Goal: Find specific page/section: Find specific page/section

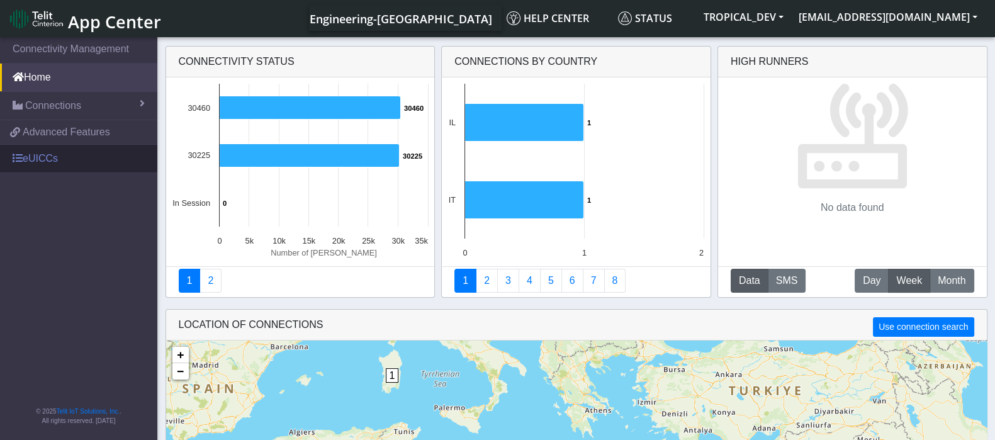
click at [20, 153] on span at bounding box center [18, 158] width 10 height 10
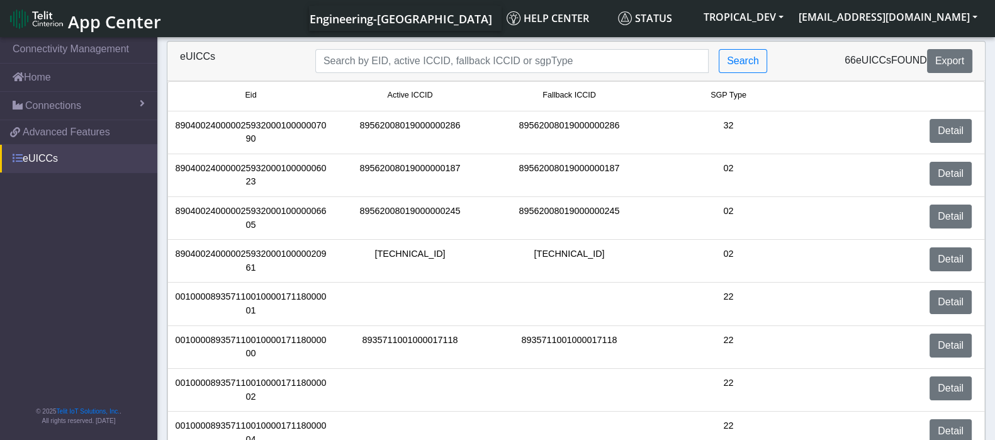
click at [45, 157] on link "eUICCs" at bounding box center [78, 159] width 157 height 28
click at [57, 155] on link "eUICCs" at bounding box center [78, 159] width 157 height 28
click at [45, 159] on link "eUICCs" at bounding box center [78, 159] width 157 height 28
click at [38, 152] on link "eUICCs" at bounding box center [78, 159] width 157 height 28
click at [40, 159] on link "eUICCs" at bounding box center [78, 159] width 157 height 28
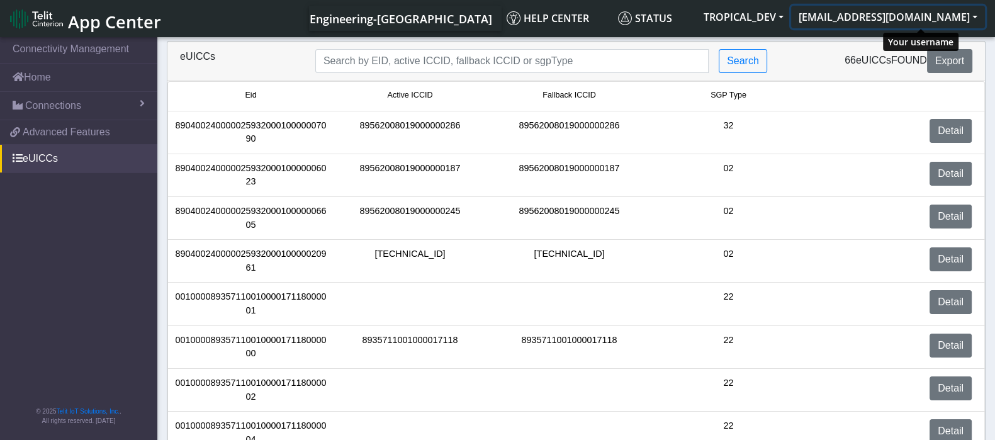
click at [964, 17] on button "[EMAIL_ADDRESS][DOMAIN_NAME]" at bounding box center [888, 17] width 194 height 23
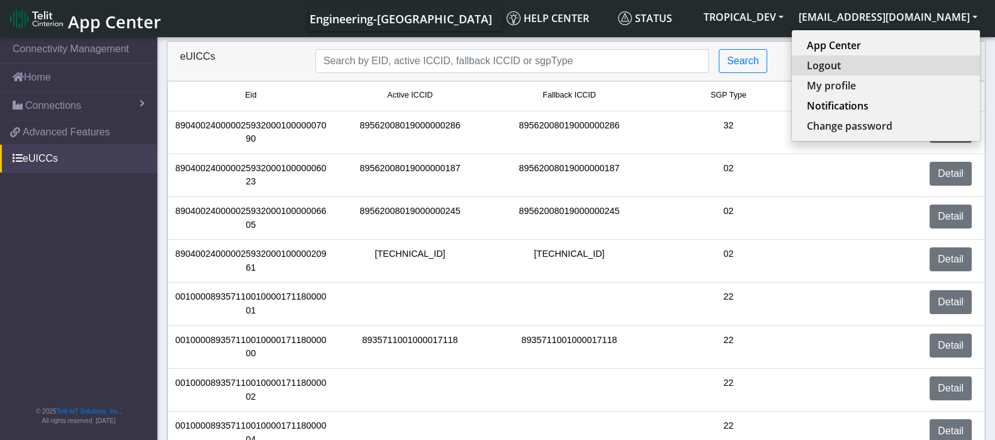
click at [912, 65] on button "Logout" at bounding box center [886, 65] width 188 height 20
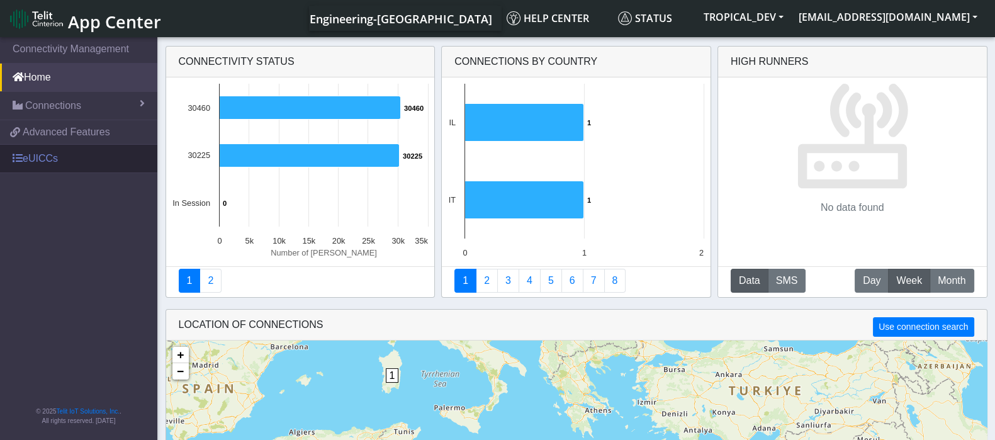
click at [38, 155] on link "eUICCs" at bounding box center [78, 159] width 157 height 28
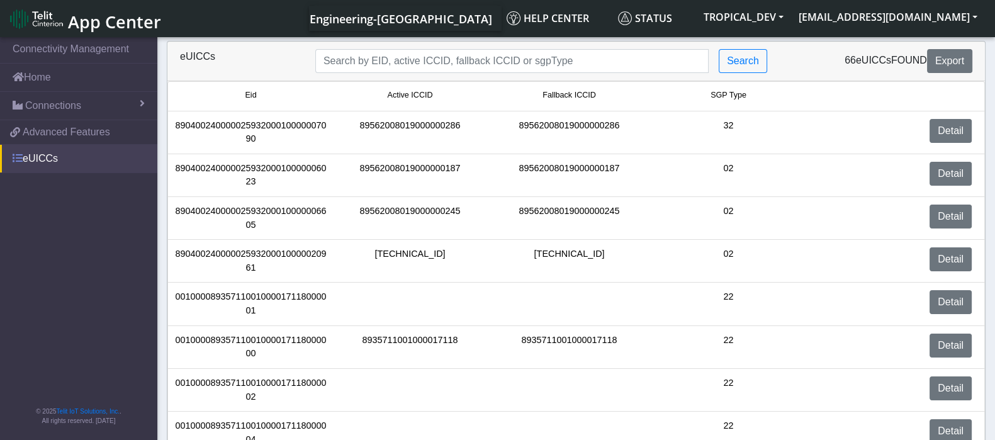
click at [38, 155] on link "eUICCs" at bounding box center [78, 159] width 157 height 28
click at [89, 103] on link "Connections" at bounding box center [78, 106] width 157 height 28
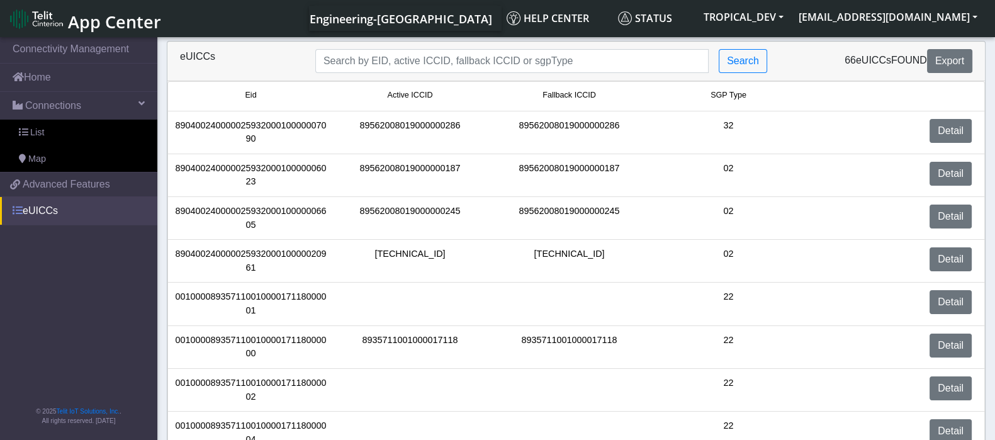
click at [50, 211] on link "eUICCs" at bounding box center [78, 211] width 157 height 28
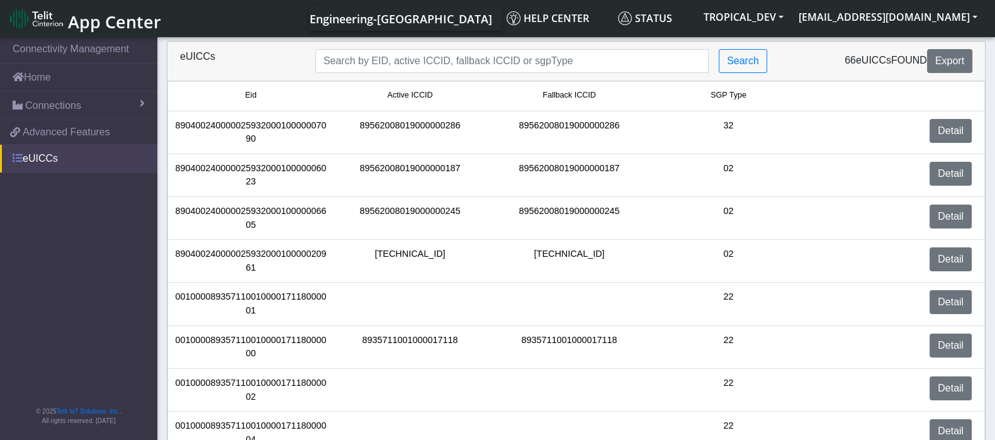
click at [14, 161] on span at bounding box center [18, 158] width 10 height 10
click at [31, 162] on link "eUICCs" at bounding box center [78, 159] width 157 height 28
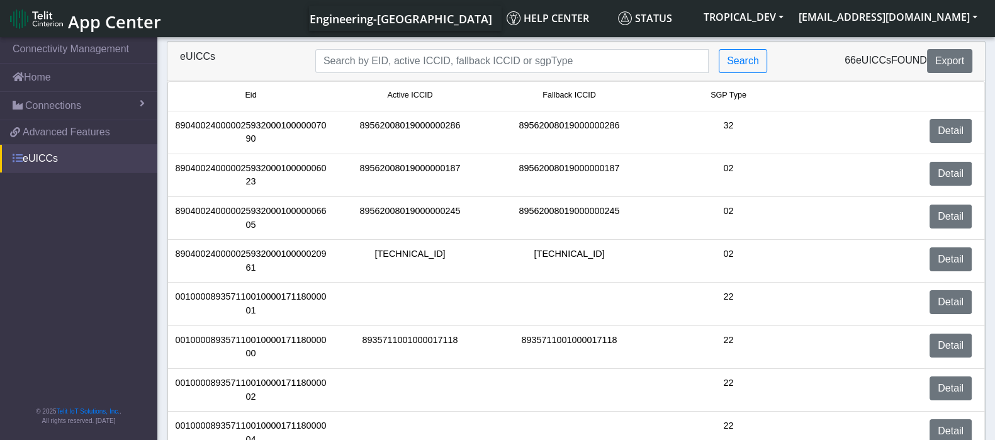
click at [31, 162] on link "eUICCs" at bounding box center [78, 159] width 157 height 28
click at [791, 20] on button "TROPICAL_DEV" at bounding box center [743, 17] width 95 height 23
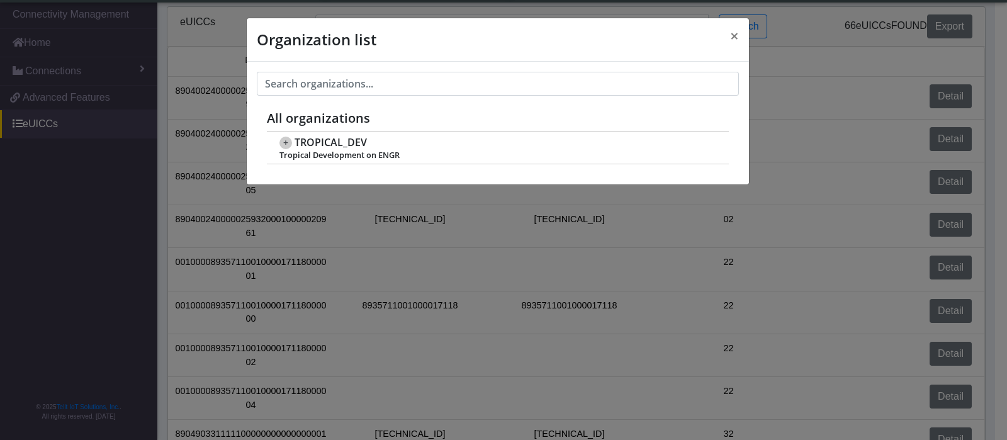
scroll to position [4, 0]
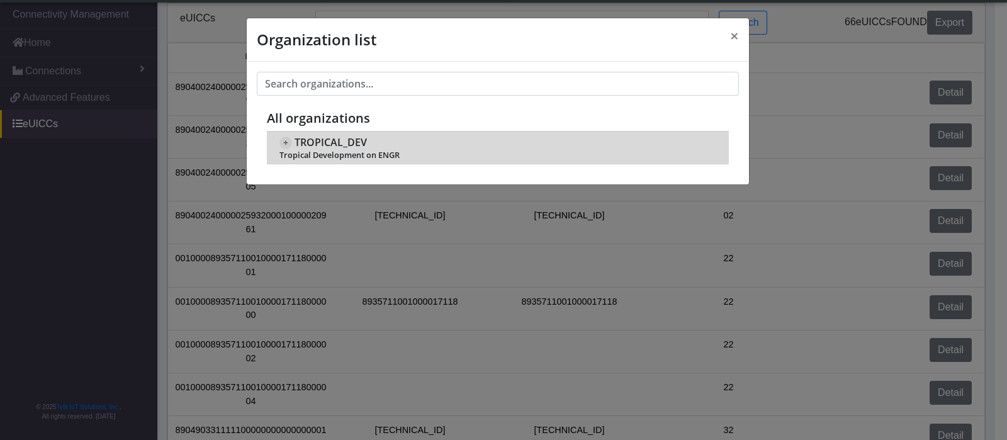
click at [335, 147] on span "TROPICAL_DEV" at bounding box center [330, 143] width 72 height 12
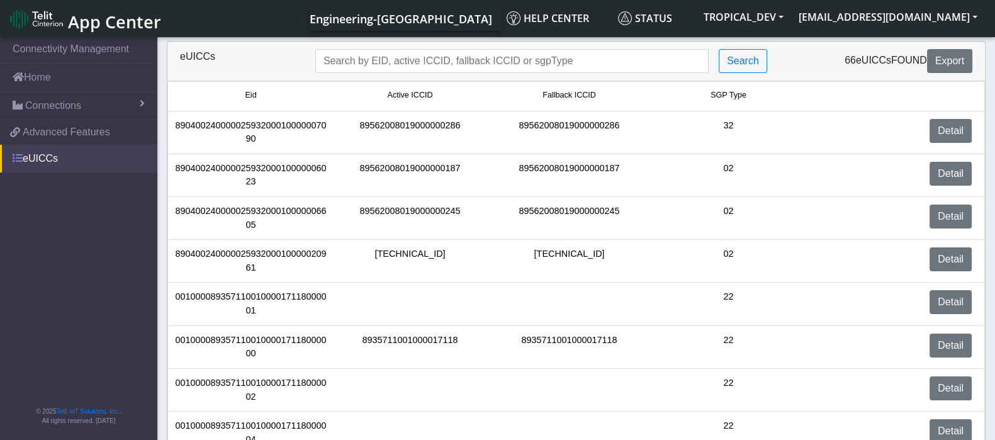
click at [36, 162] on link "eUICCs" at bounding box center [78, 159] width 157 height 28
click at [38, 160] on link "eUICCs" at bounding box center [78, 159] width 157 height 28
click at [47, 164] on link "eUICCs" at bounding box center [78, 159] width 157 height 28
click at [42, 158] on link "eUICCs" at bounding box center [78, 159] width 157 height 28
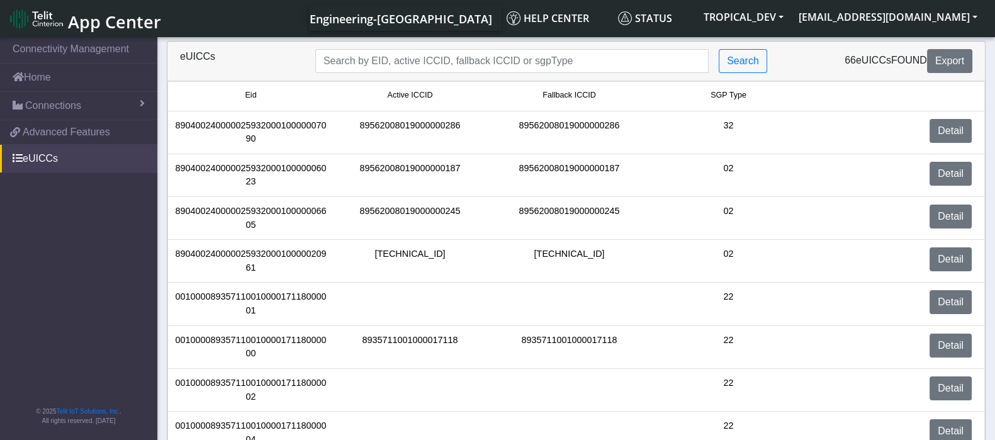
click at [632, 272] on div "[TECHNICAL_ID]" at bounding box center [569, 260] width 159 height 27
click at [602, 16] on button "[EMAIL_ADDRESS][DOMAIN_NAME]" at bounding box center [888, 17] width 194 height 23
